Goal: Transaction & Acquisition: Purchase product/service

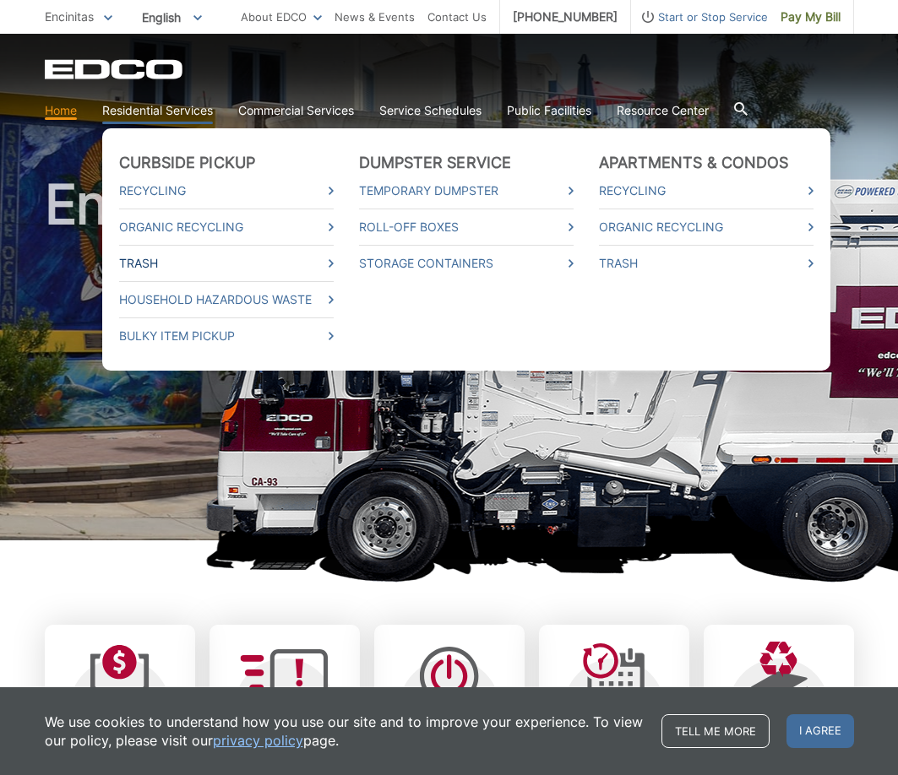
click at [165, 264] on link "Trash" at bounding box center [226, 263] width 215 height 19
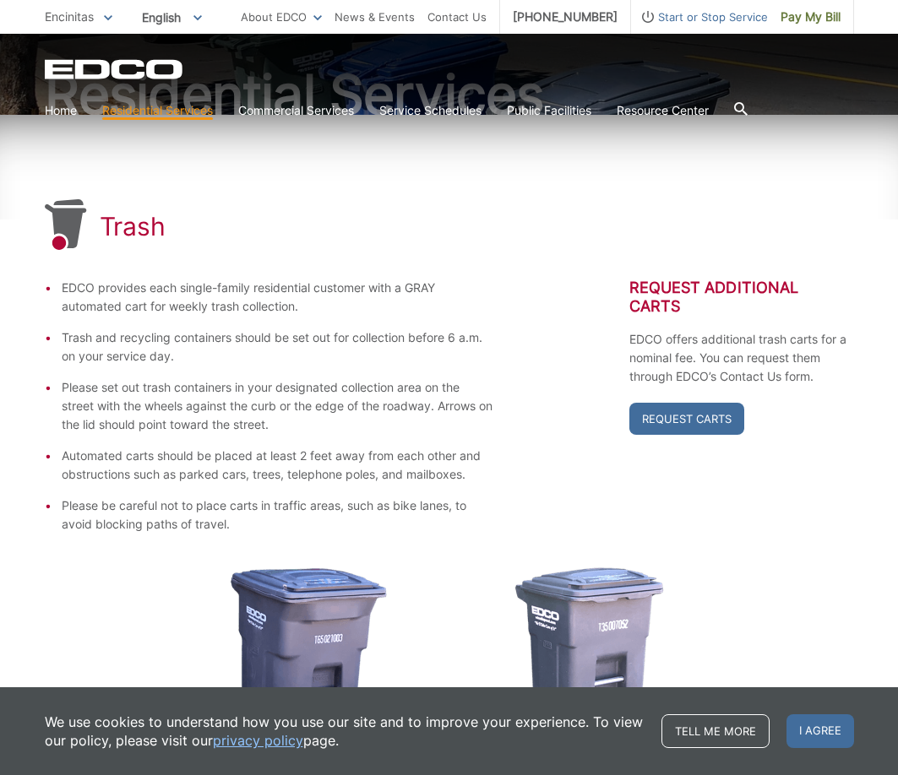
scroll to position [338, 0]
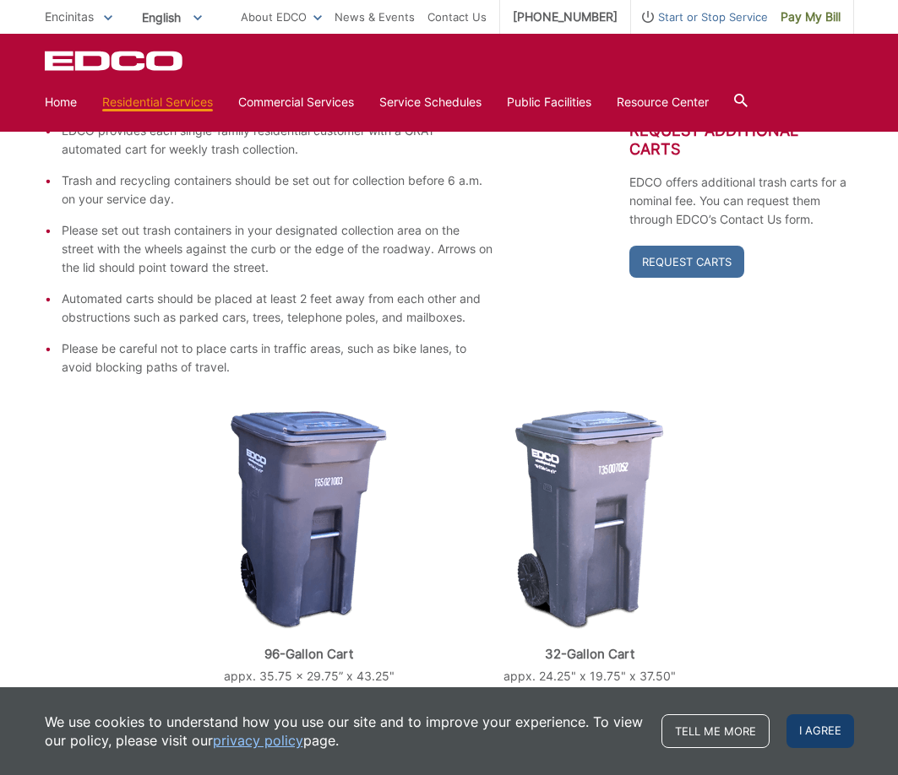
click at [828, 729] on span "I agree" at bounding box center [820, 732] width 68 height 34
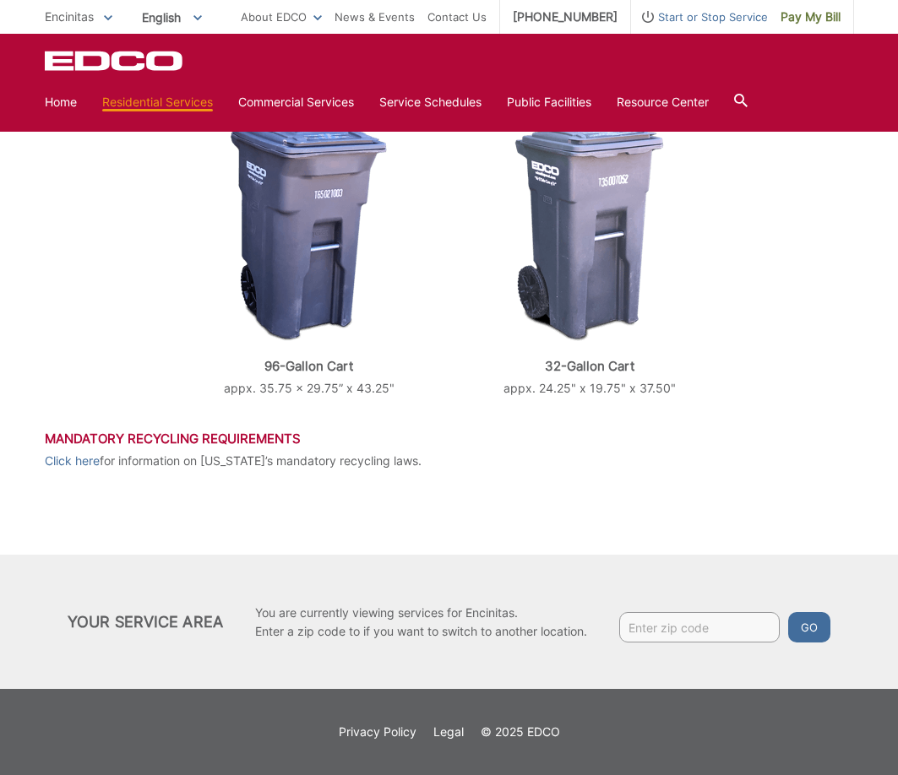
scroll to position [626, 0]
click at [495, 556] on div "Your Service Area You are currently viewing services for Encinitas. Enter a zip…" at bounding box center [449, 622] width 898 height 134
click at [708, 637] on input "Enter zip code" at bounding box center [699, 627] width 160 height 30
type input "92024"
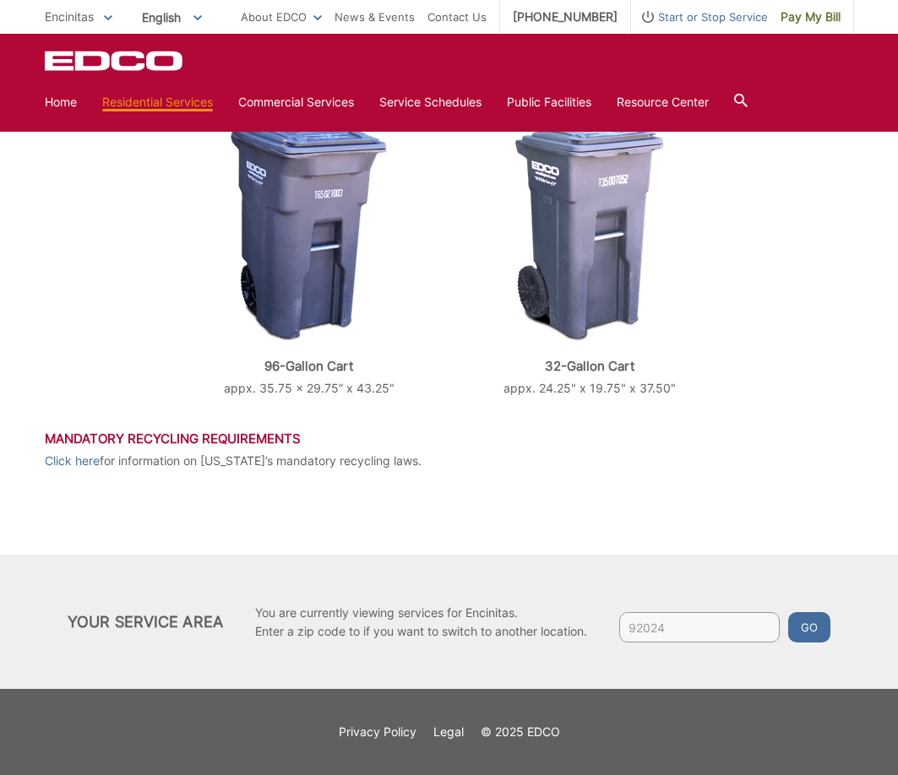
scroll to position [626, 0]
click at [797, 539] on div "Trash EDCO provides each single-family residential customer with a GRAY automat…" at bounding box center [449, 180] width 898 height 1020
click at [816, 633] on button "Go" at bounding box center [809, 627] width 42 height 30
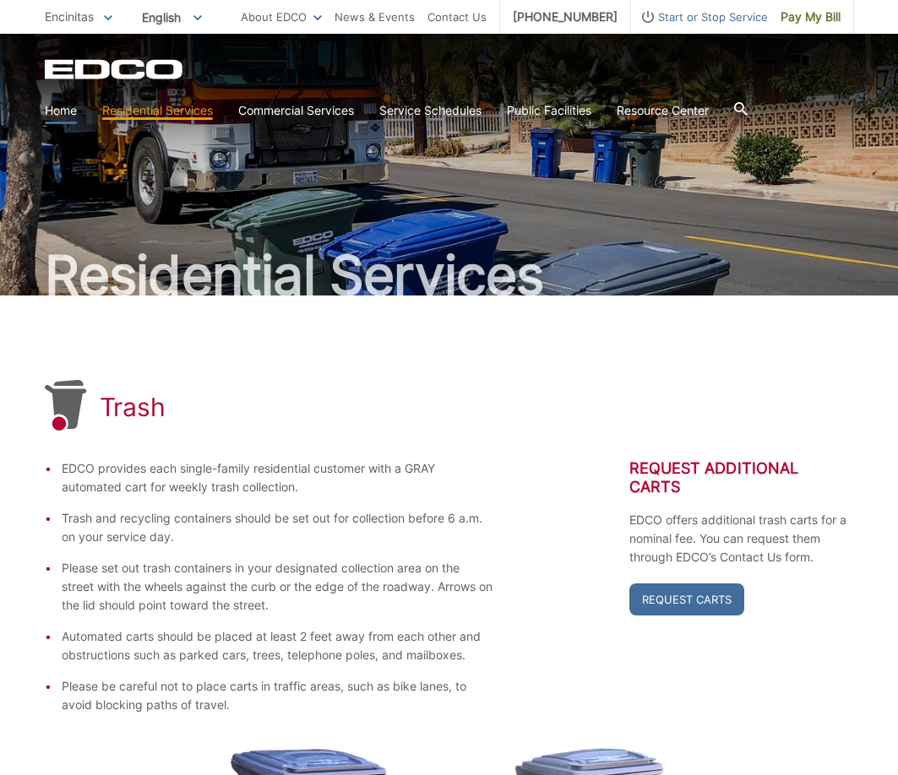
click at [63, 117] on link "Home" at bounding box center [61, 110] width 32 height 19
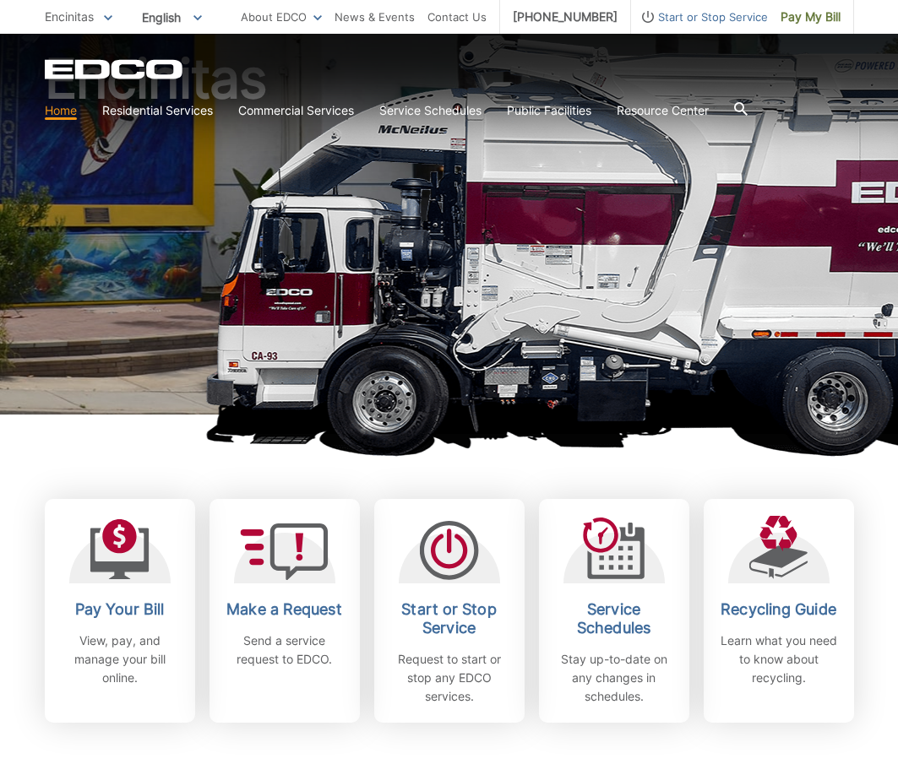
scroll to position [253, 0]
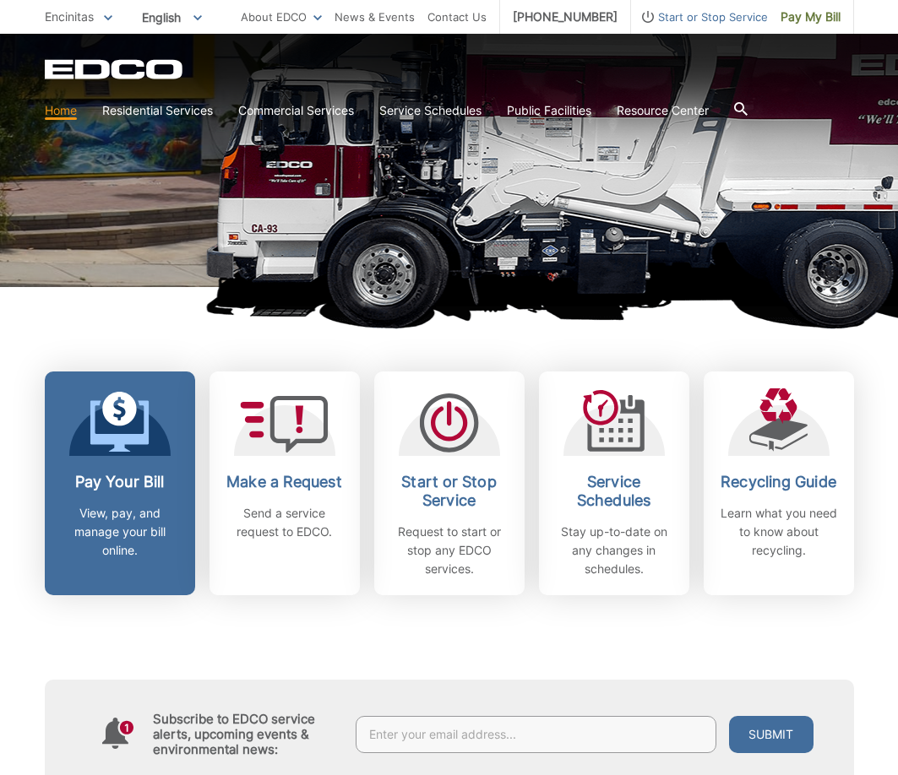
click at [130, 541] on p "View, pay, and manage your bill online." at bounding box center [119, 532] width 125 height 56
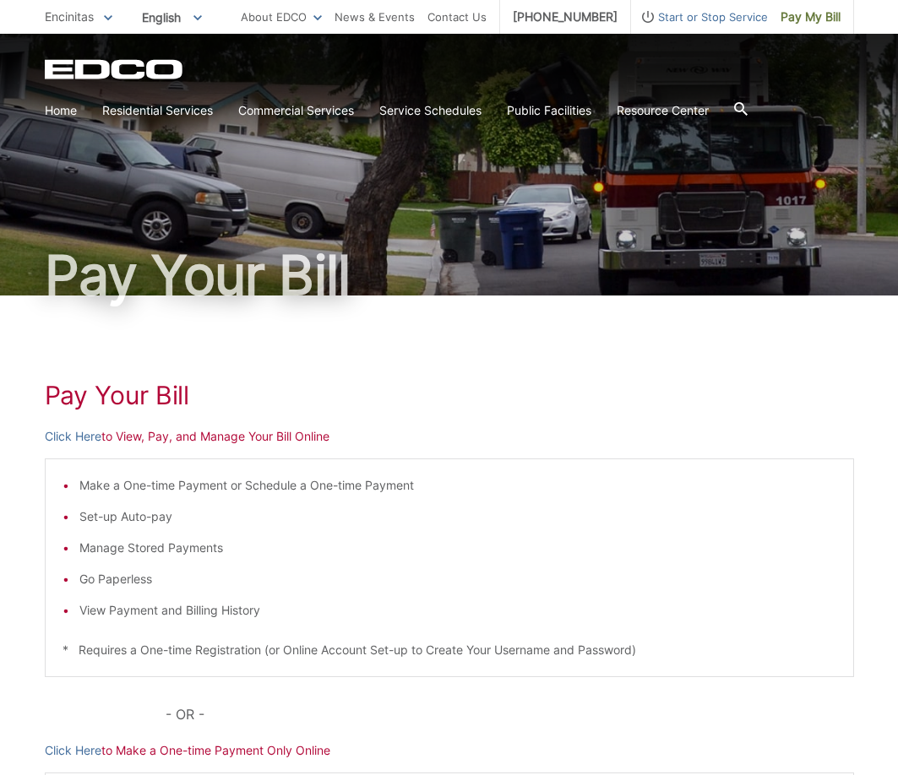
click at [151, 438] on p "Click Here to View, Pay, and Manage Your Bill Online" at bounding box center [449, 436] width 809 height 19
click at [79, 431] on link "Click Here" at bounding box center [73, 436] width 57 height 19
